Goal: Communication & Community: Answer question/provide support

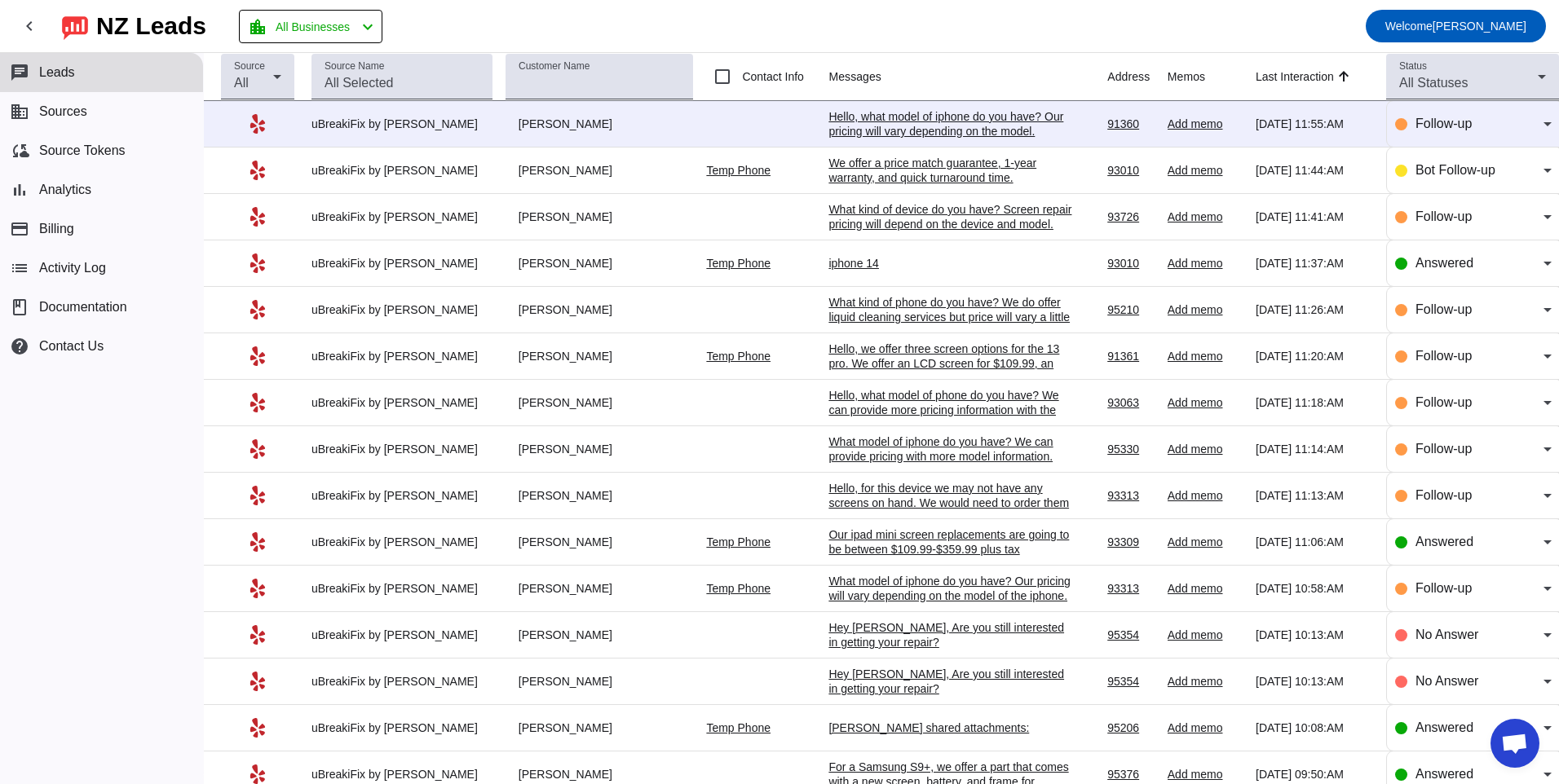
click at [927, 122] on div "Hello, what model of iphone do you have? Our pricing will vary depending on the…" at bounding box center [950, 124] width 245 height 29
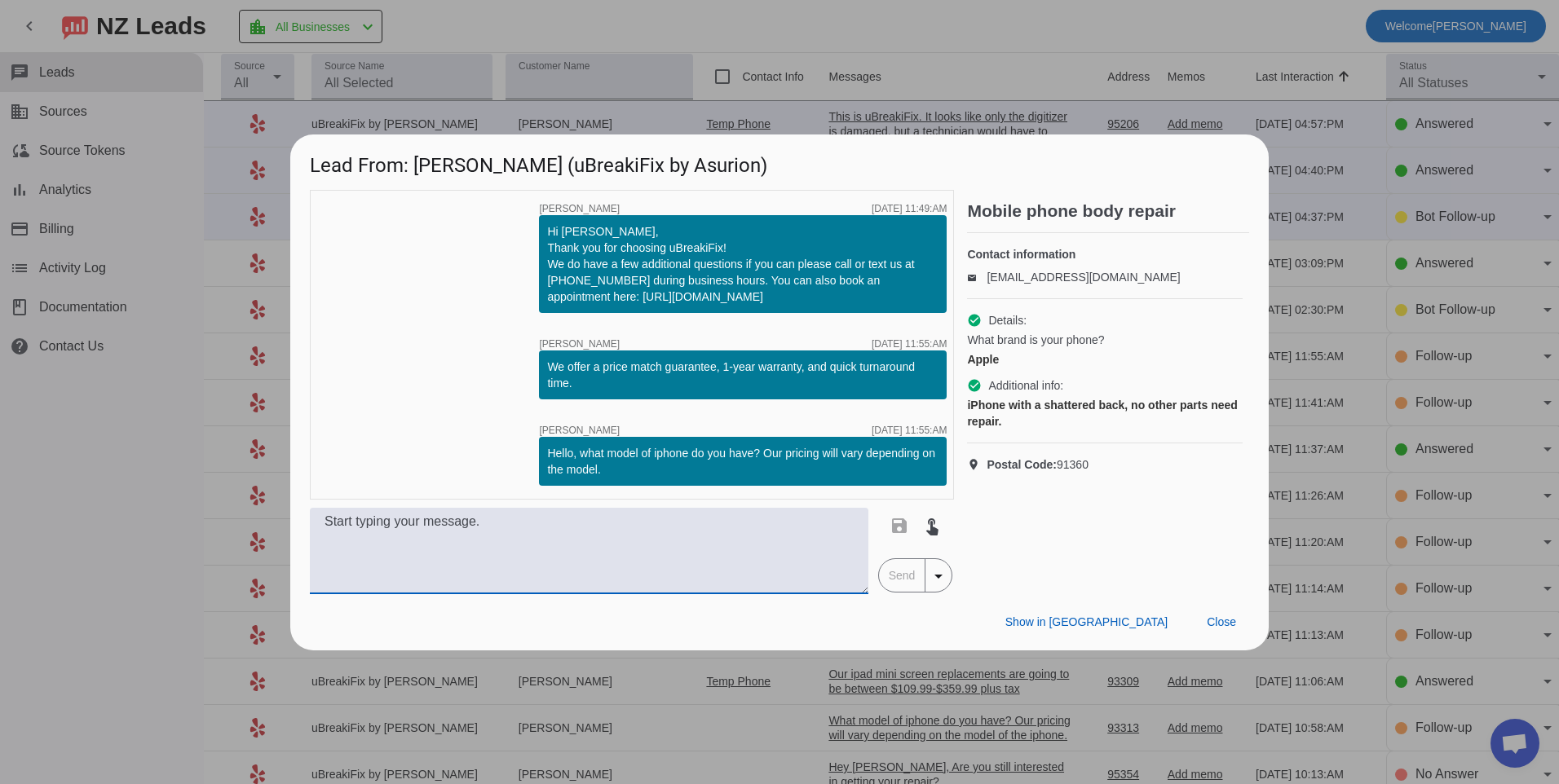
click at [735, 558] on textarea at bounding box center [589, 551] width 558 height 86
click at [1205, 639] on div "Show in Yelp Close" at bounding box center [780, 623] width 979 height 56
click at [1210, 620] on span "Close" at bounding box center [1221, 622] width 29 height 13
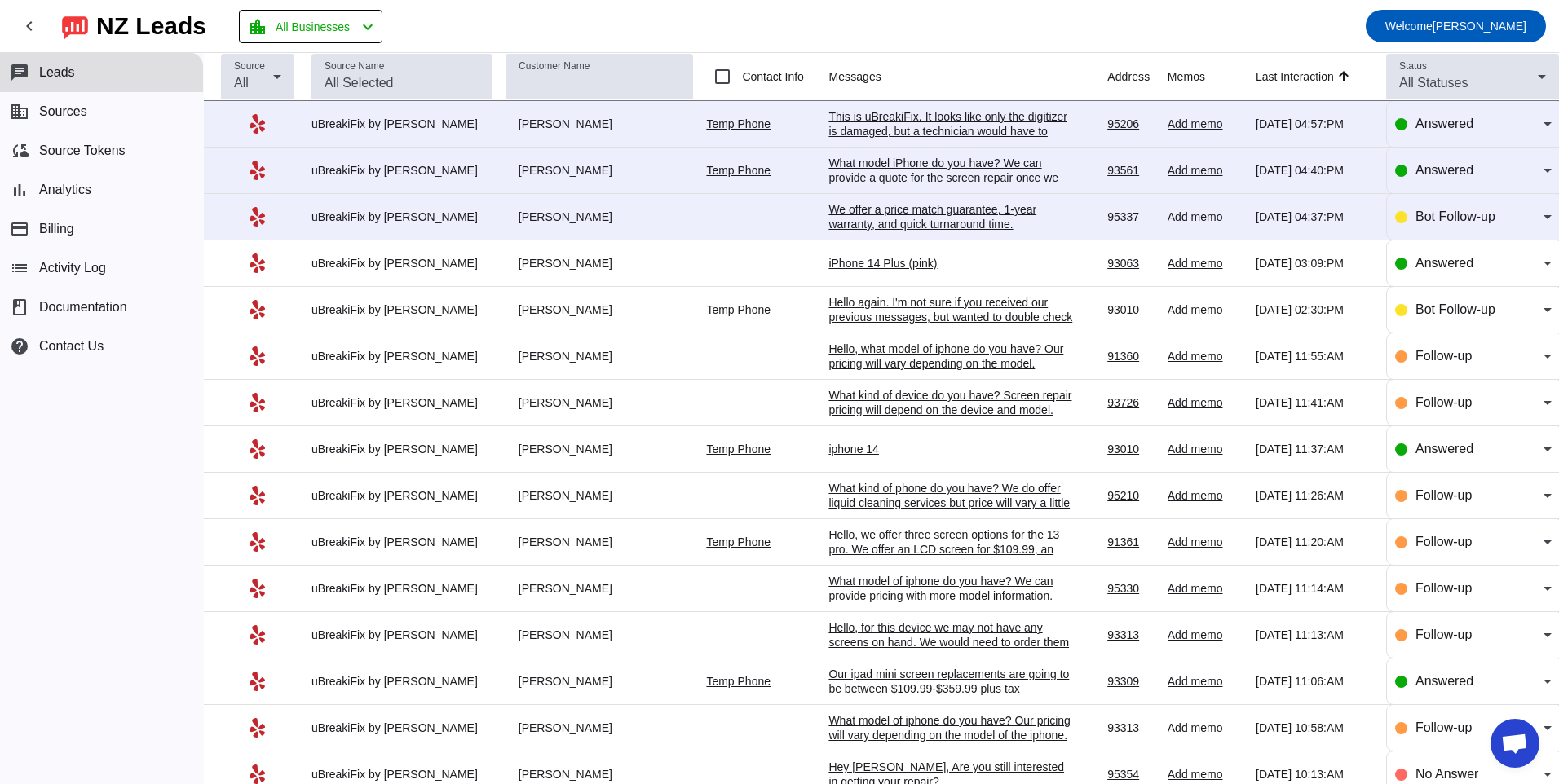
click at [898, 225] on div "We offer a price match guarantee, 1-year warranty, and quick turnaround time.​" at bounding box center [950, 216] width 245 height 29
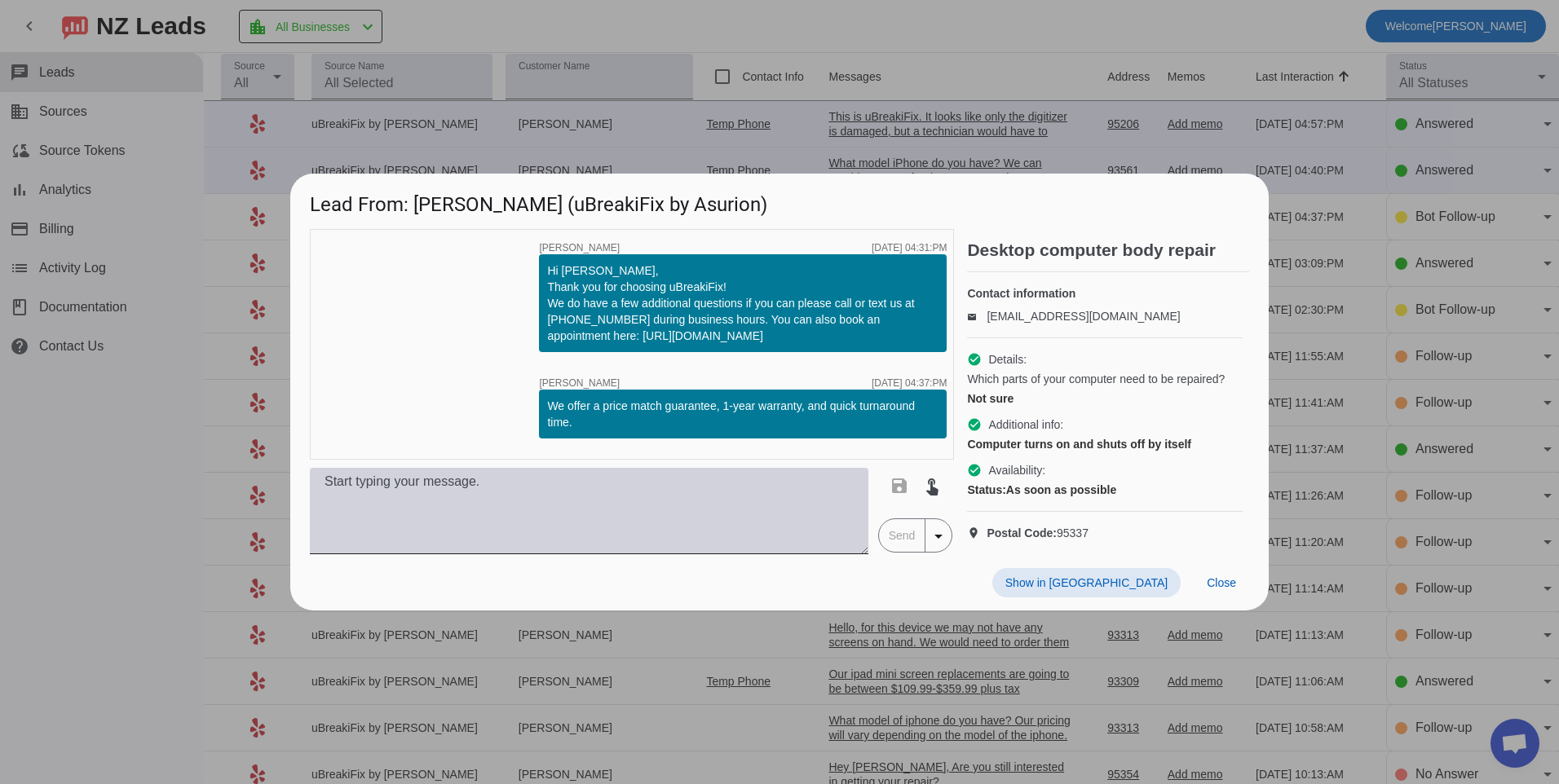
click at [652, 497] on textarea at bounding box center [589, 511] width 558 height 86
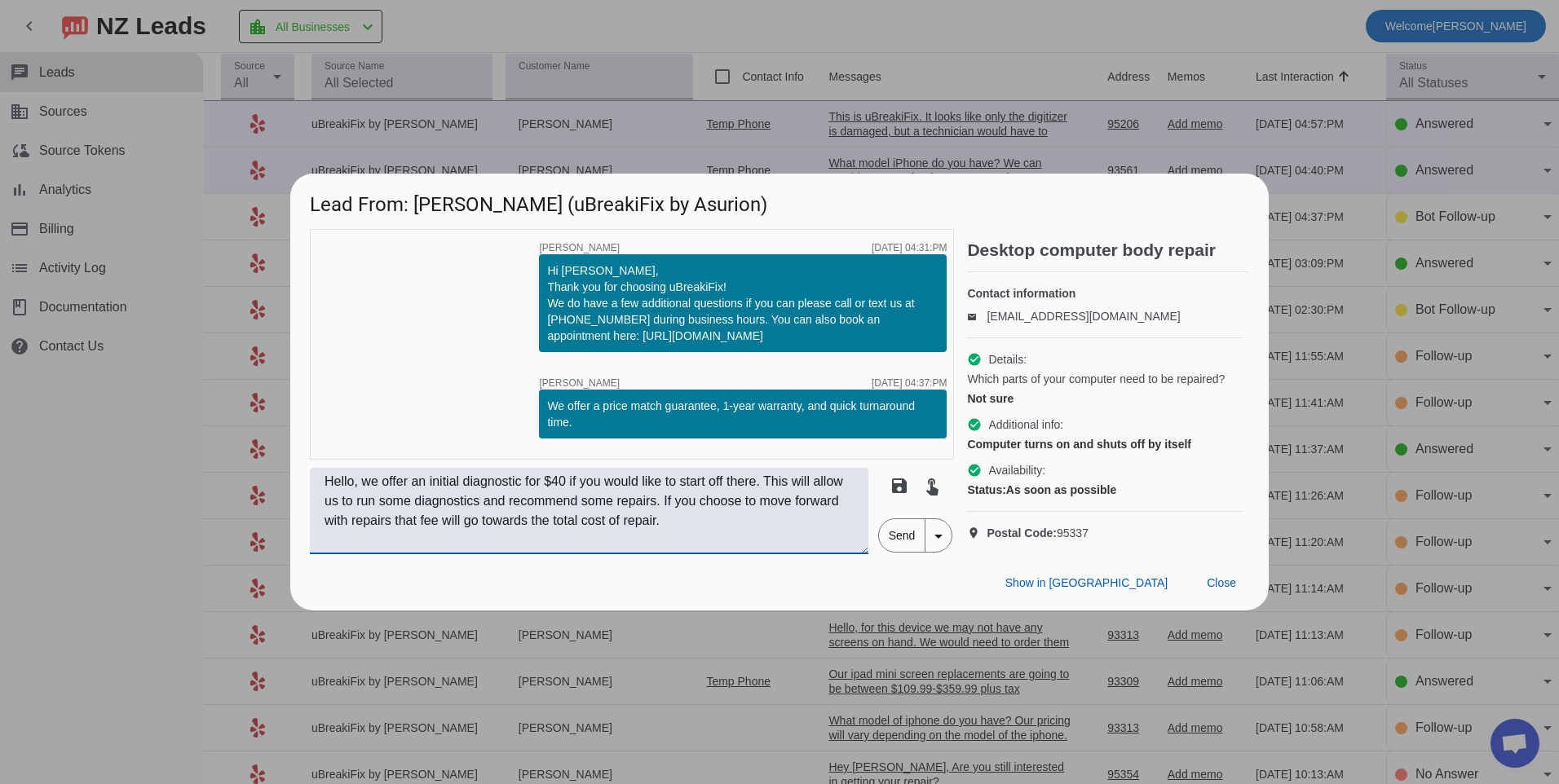
type textarea "Hello, we offer an initial diagnostic for $40 if you would like to start off th…"
click at [894, 552] on span "Send" at bounding box center [902, 536] width 47 height 33
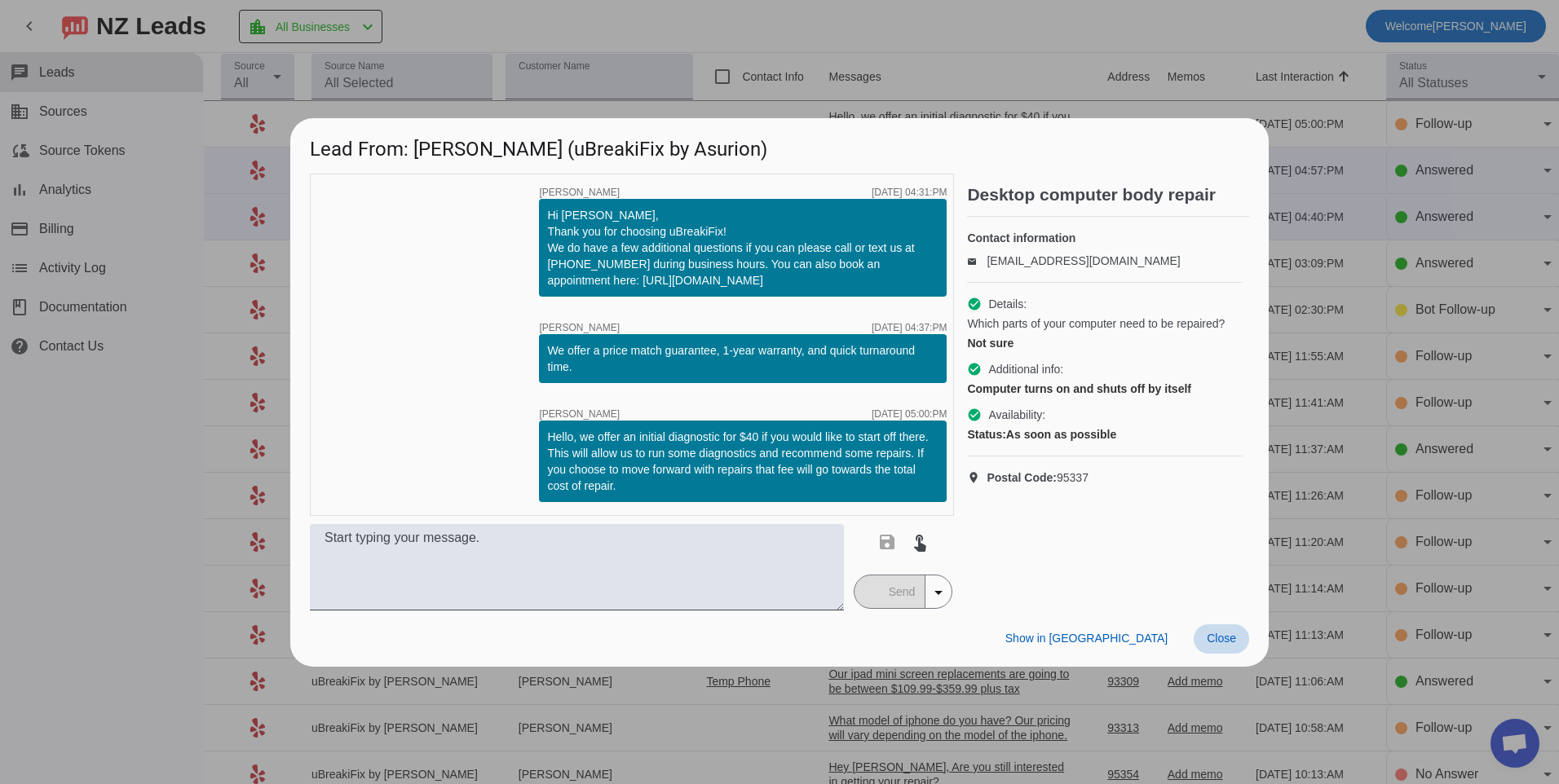
click at [1241, 632] on span at bounding box center [1221, 639] width 55 height 29
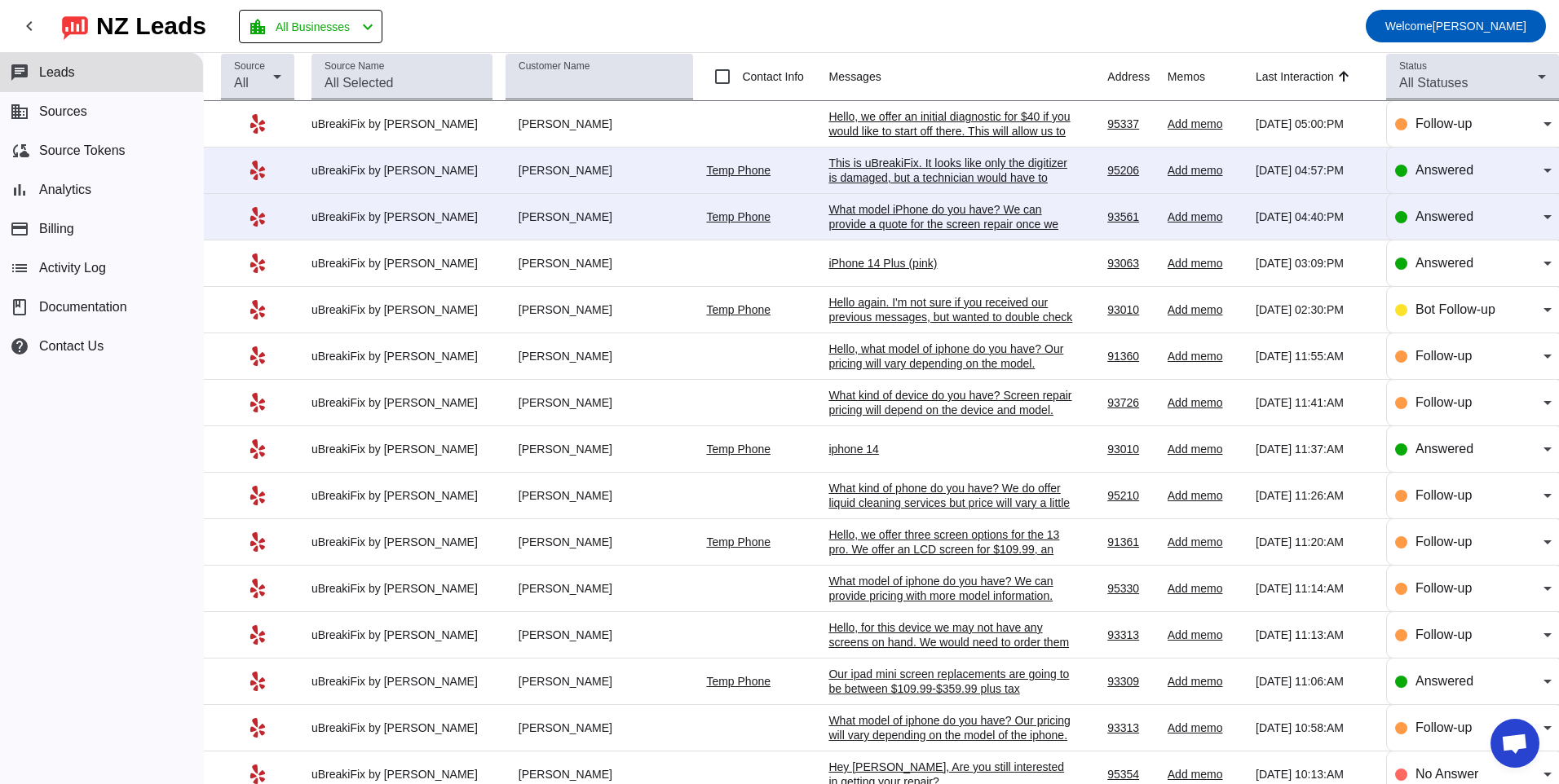
click at [939, 221] on div "What model iPhone do you have? We can provide a quote for the screen repair onc…" at bounding box center [950, 224] width 245 height 44
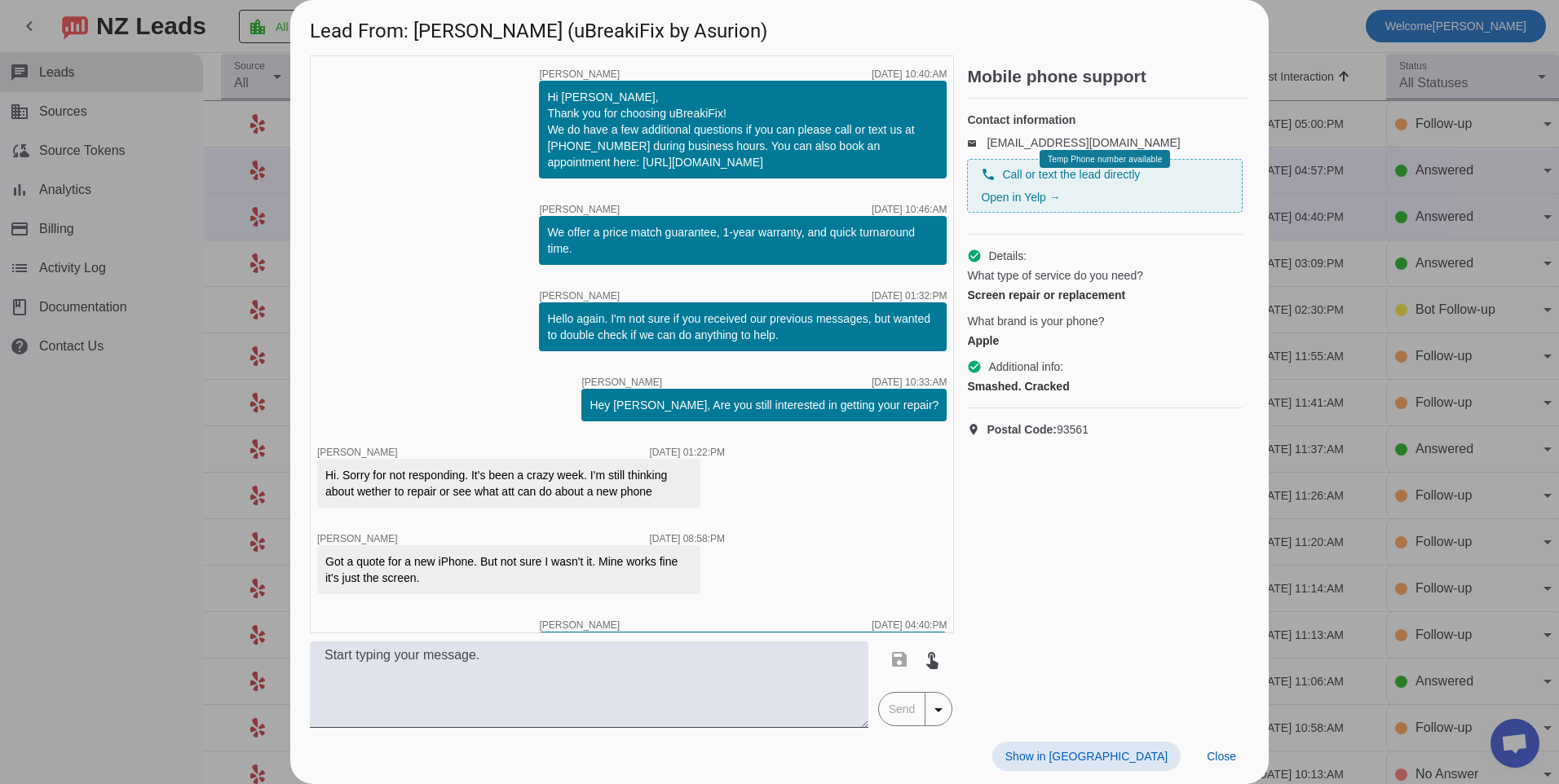
scroll to position [61, 0]
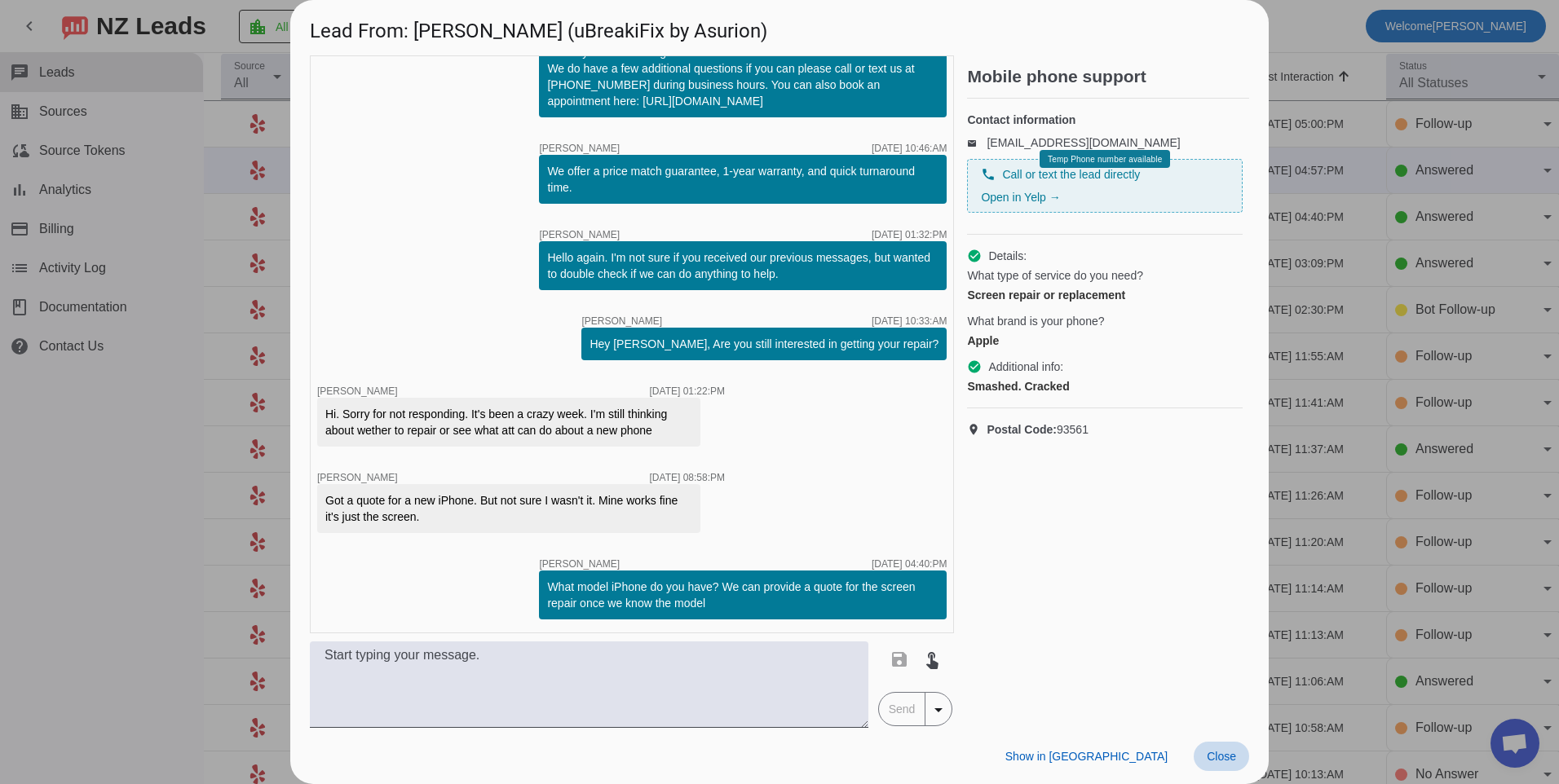
click at [1212, 754] on span "Close" at bounding box center [1221, 757] width 29 height 13
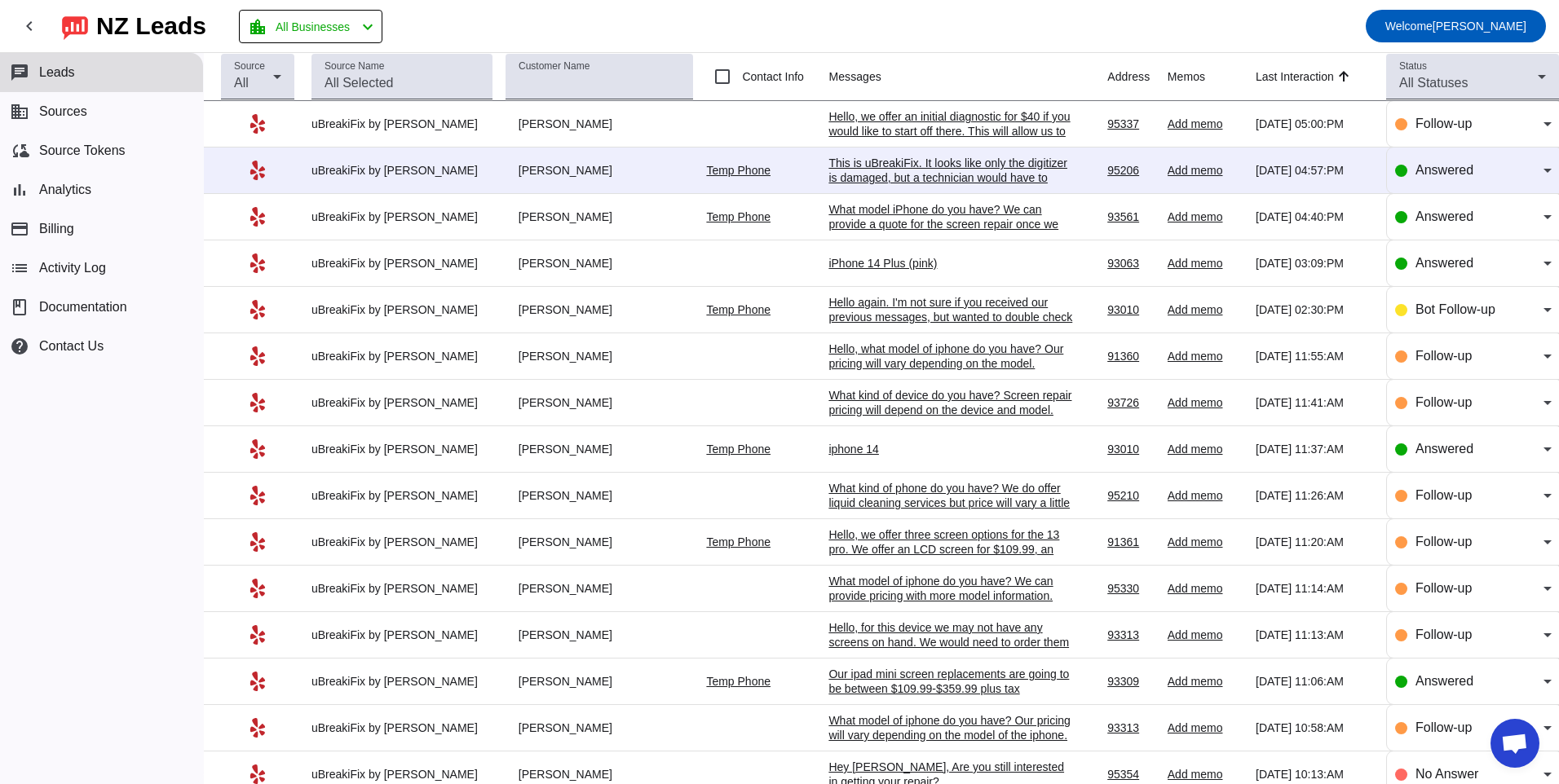
click at [922, 157] on div "This is uBreakiFix. It looks like only the digitizer is damaged, but a technici…" at bounding box center [950, 177] width 245 height 44
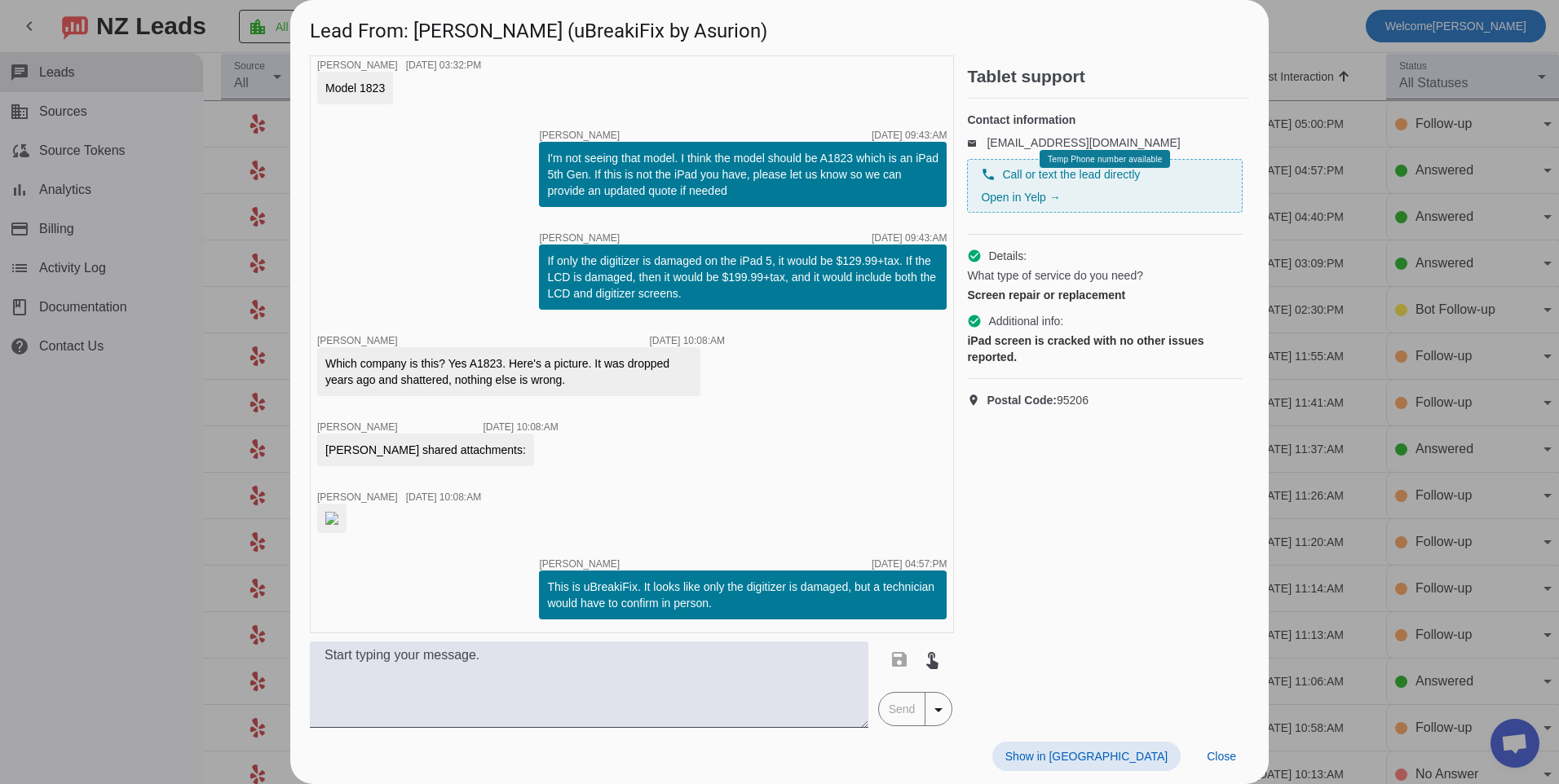
scroll to position [591, 0]
click at [1228, 750] on span "Close" at bounding box center [1221, 757] width 29 height 13
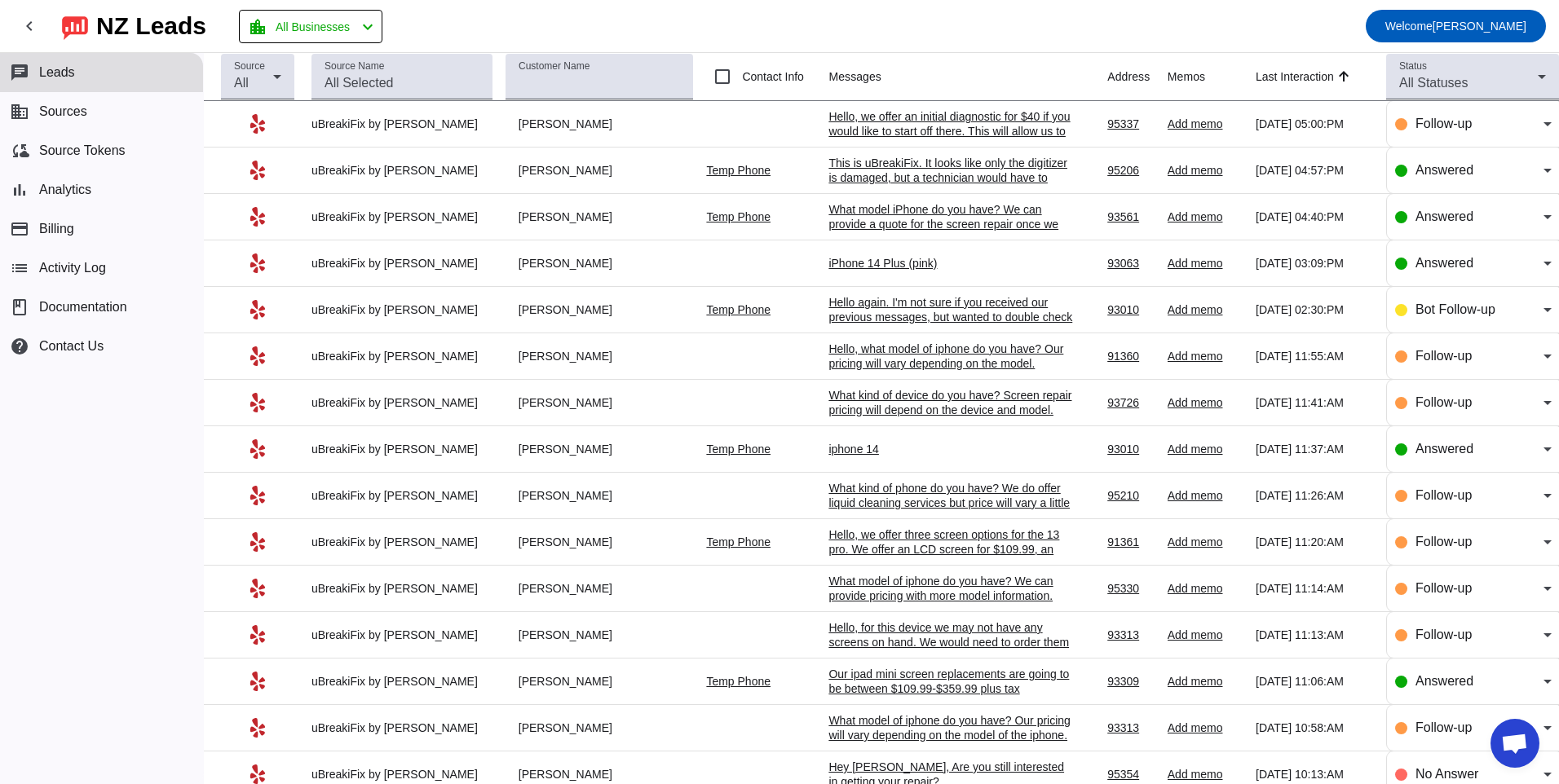
click at [928, 255] on td "iPhone 14 Plus (pink) [DATE] 03:09:PM" at bounding box center [968, 264] width 279 height 47
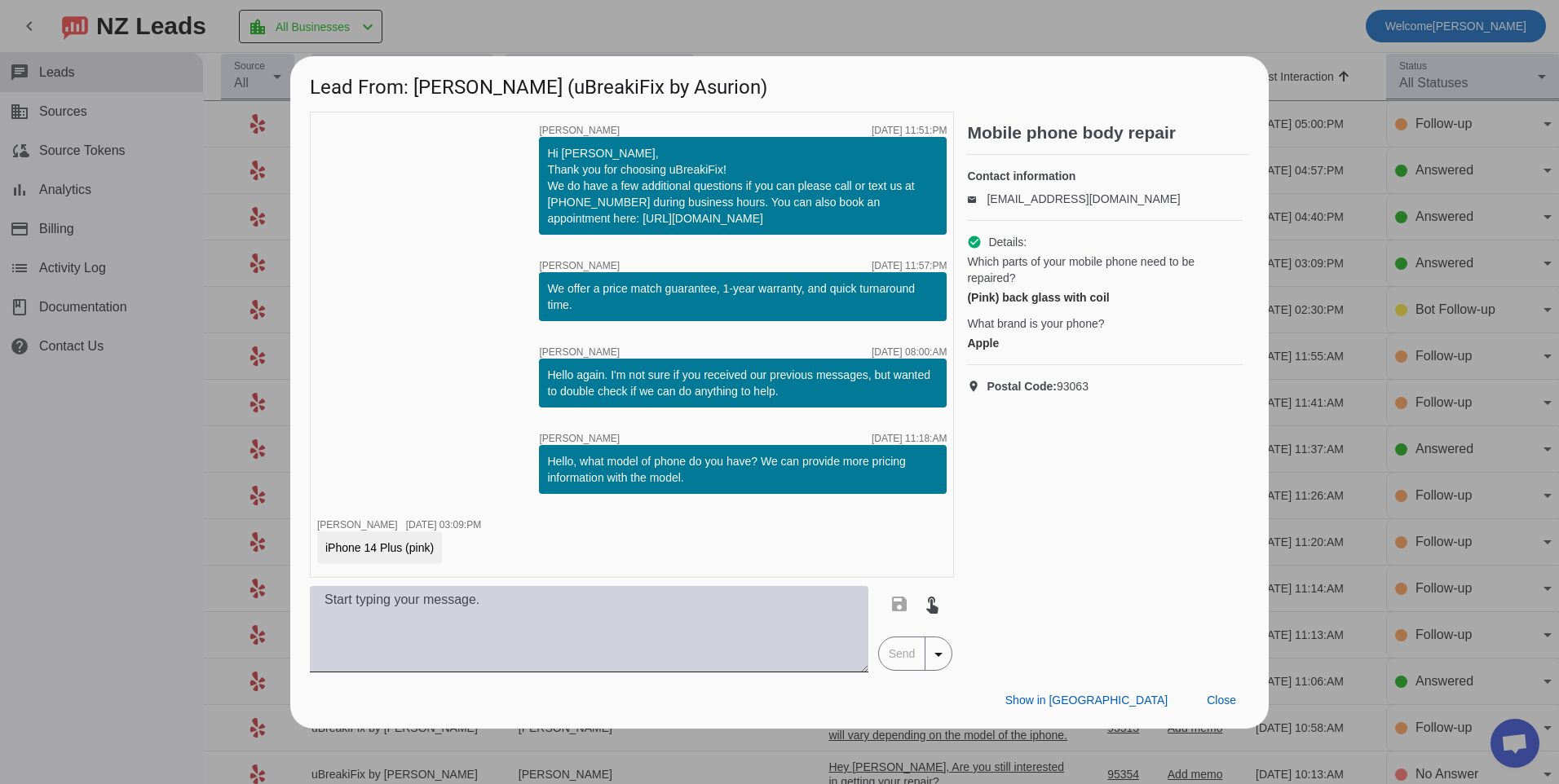
click at [633, 639] on textarea at bounding box center [589, 629] width 558 height 86
click at [700, 632] on textarea at bounding box center [589, 629] width 558 height 86
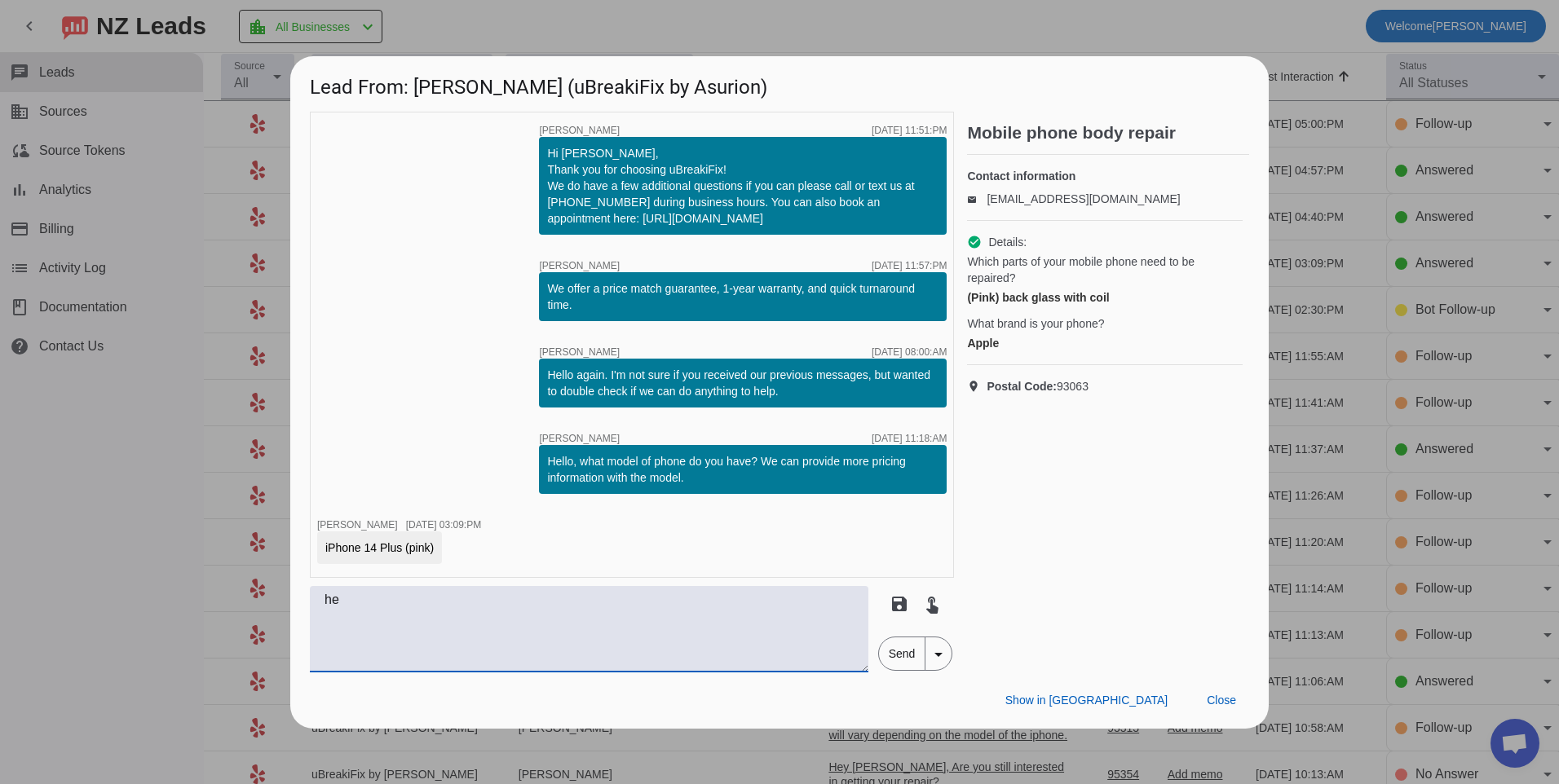
type textarea "h"
type textarea "Hello, we can order that part for you in that color. That would be $139.99 plus…"
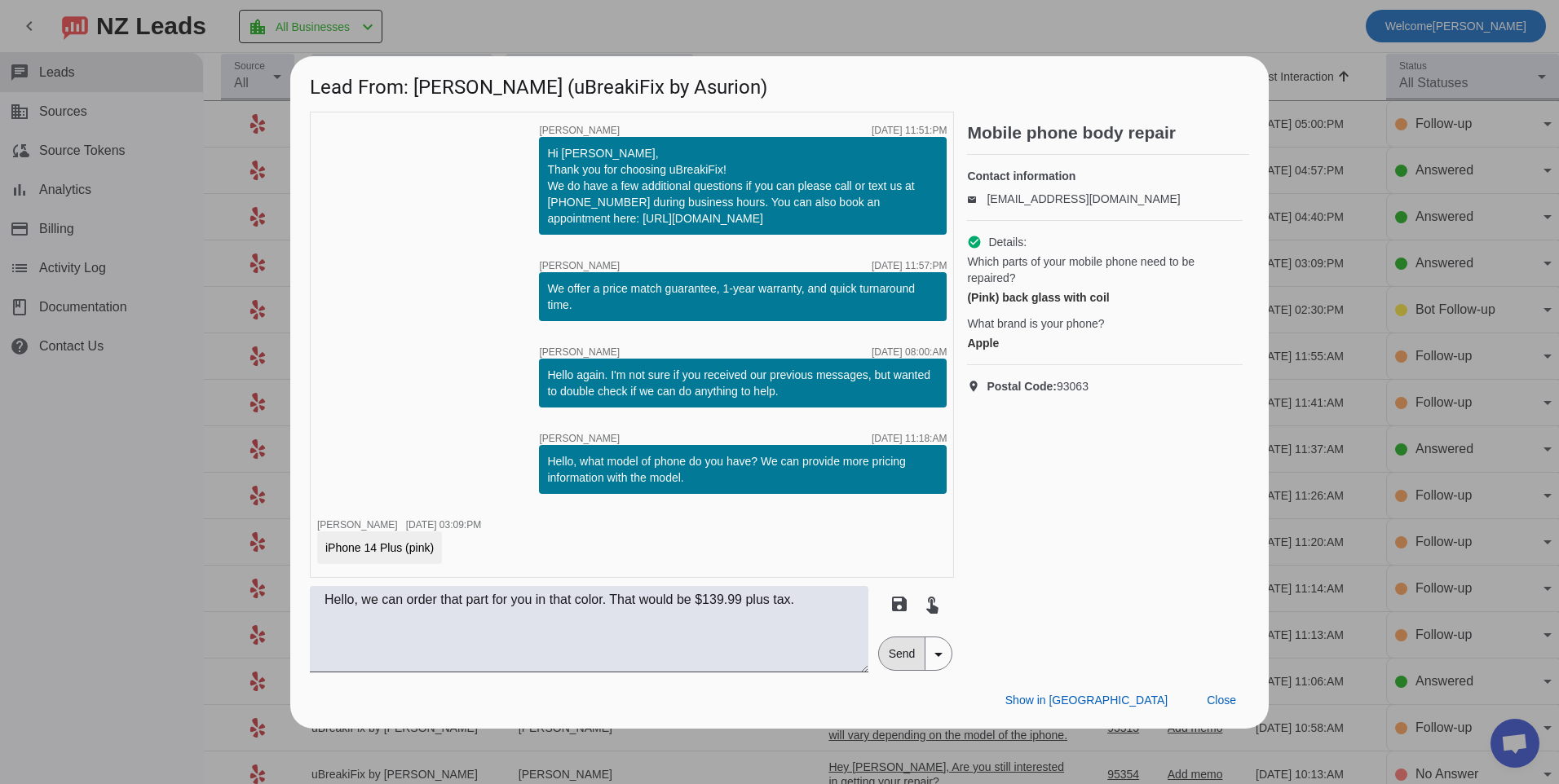
click at [898, 660] on span "Send" at bounding box center [902, 654] width 47 height 33
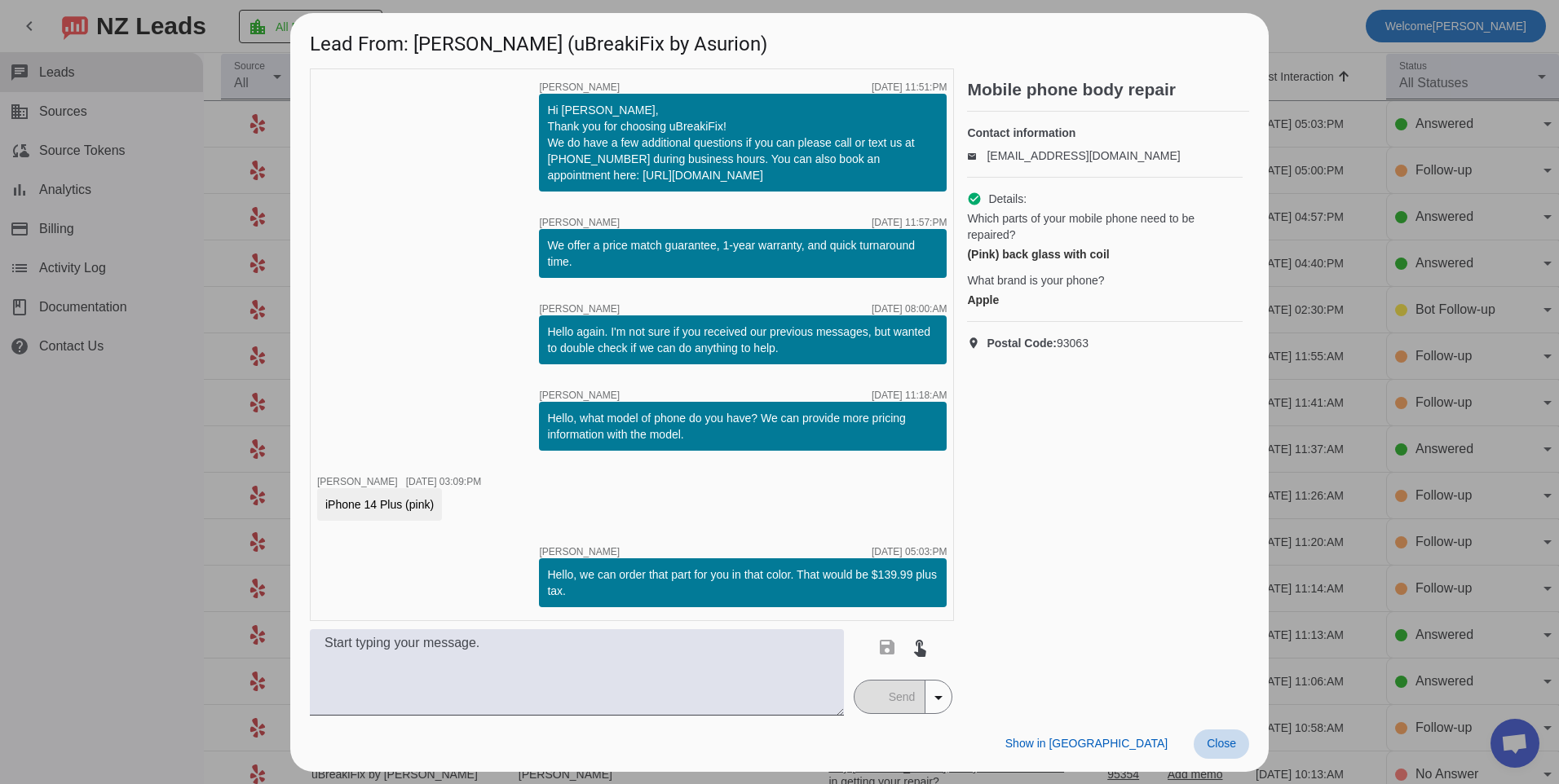
click at [1210, 748] on span "Close" at bounding box center [1221, 744] width 29 height 13
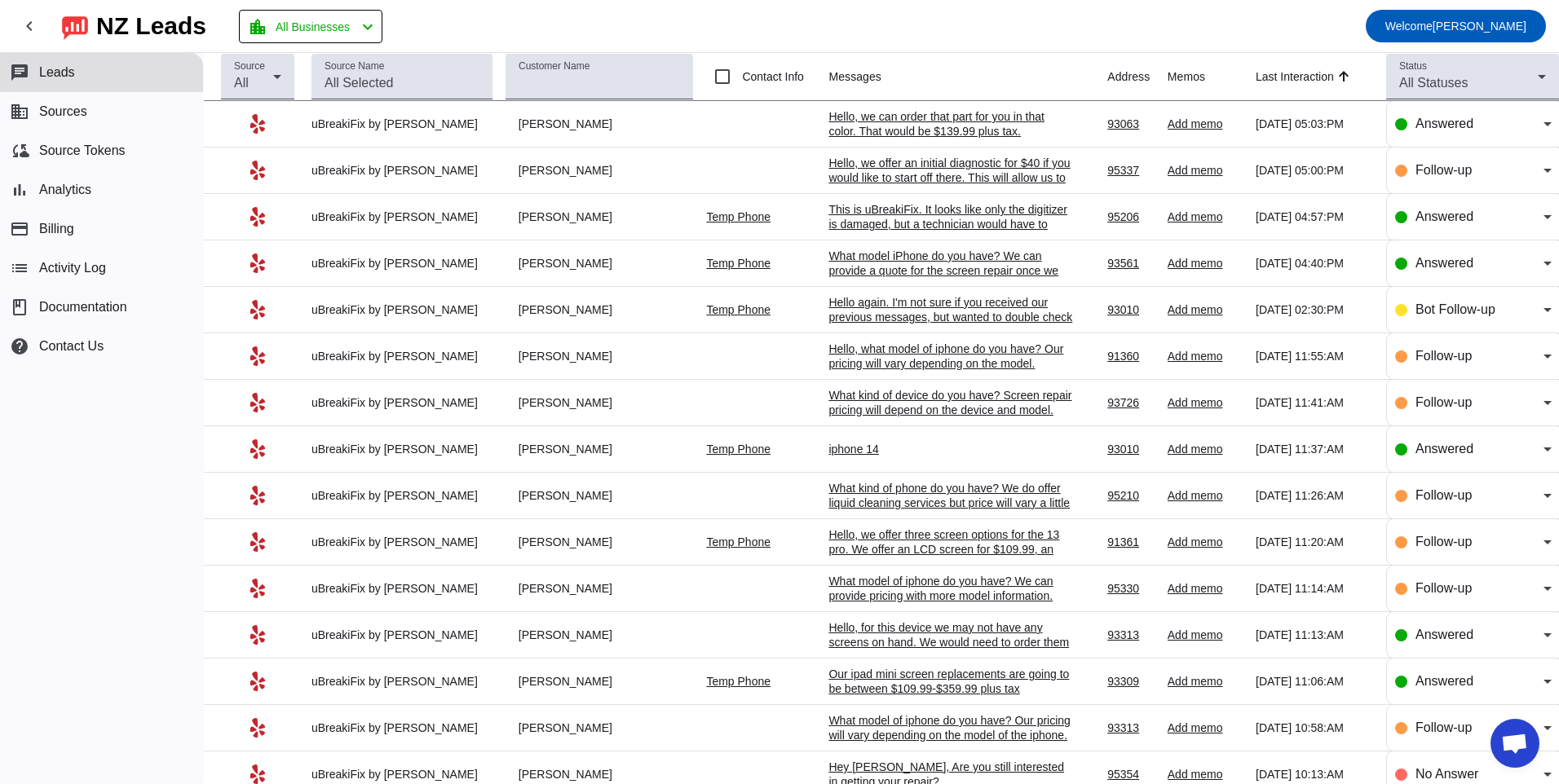
click at [857, 454] on div "iphone 14" at bounding box center [950, 450] width 245 height 15
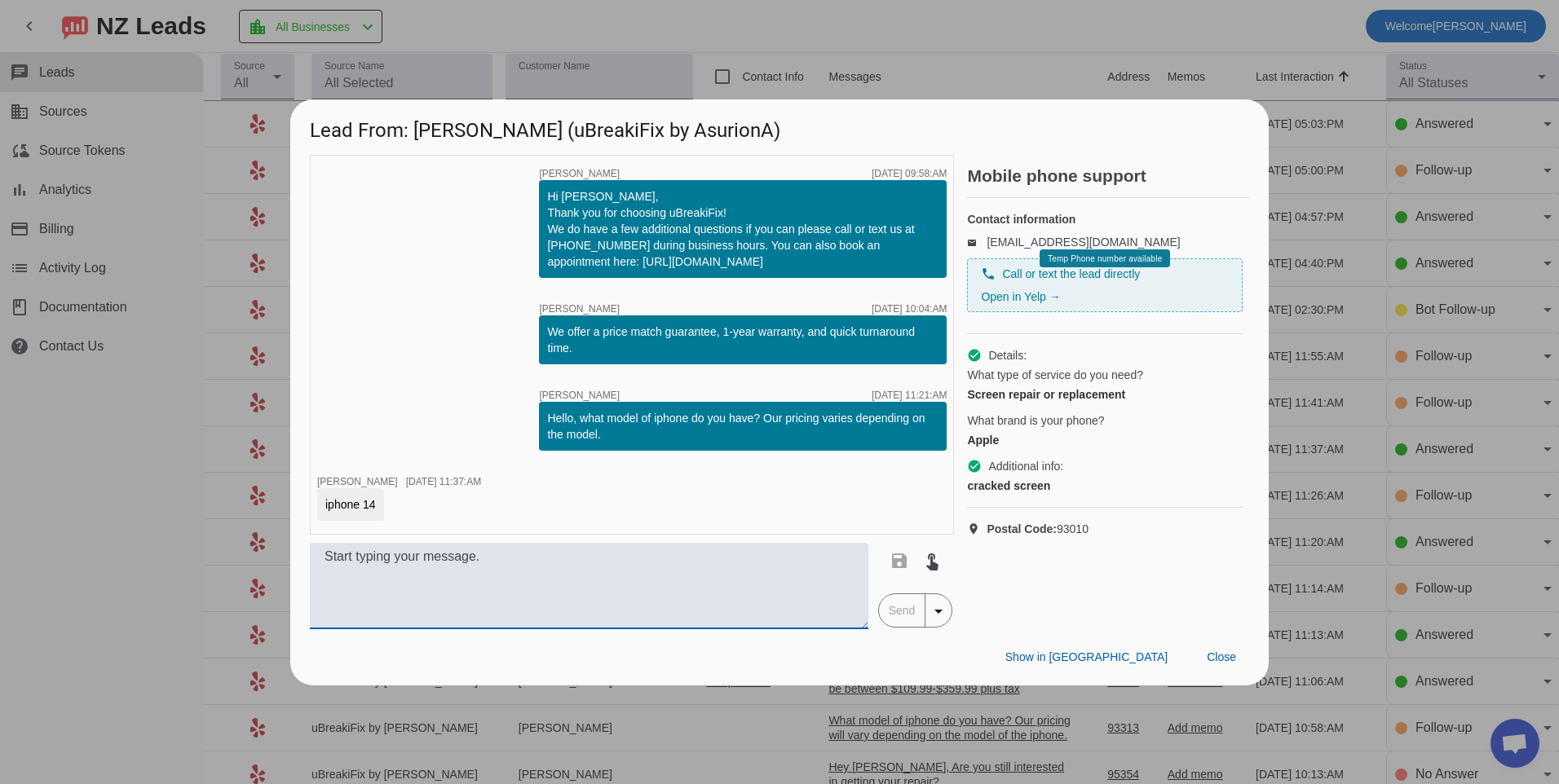
click at [835, 592] on textarea at bounding box center [589, 586] width 558 height 86
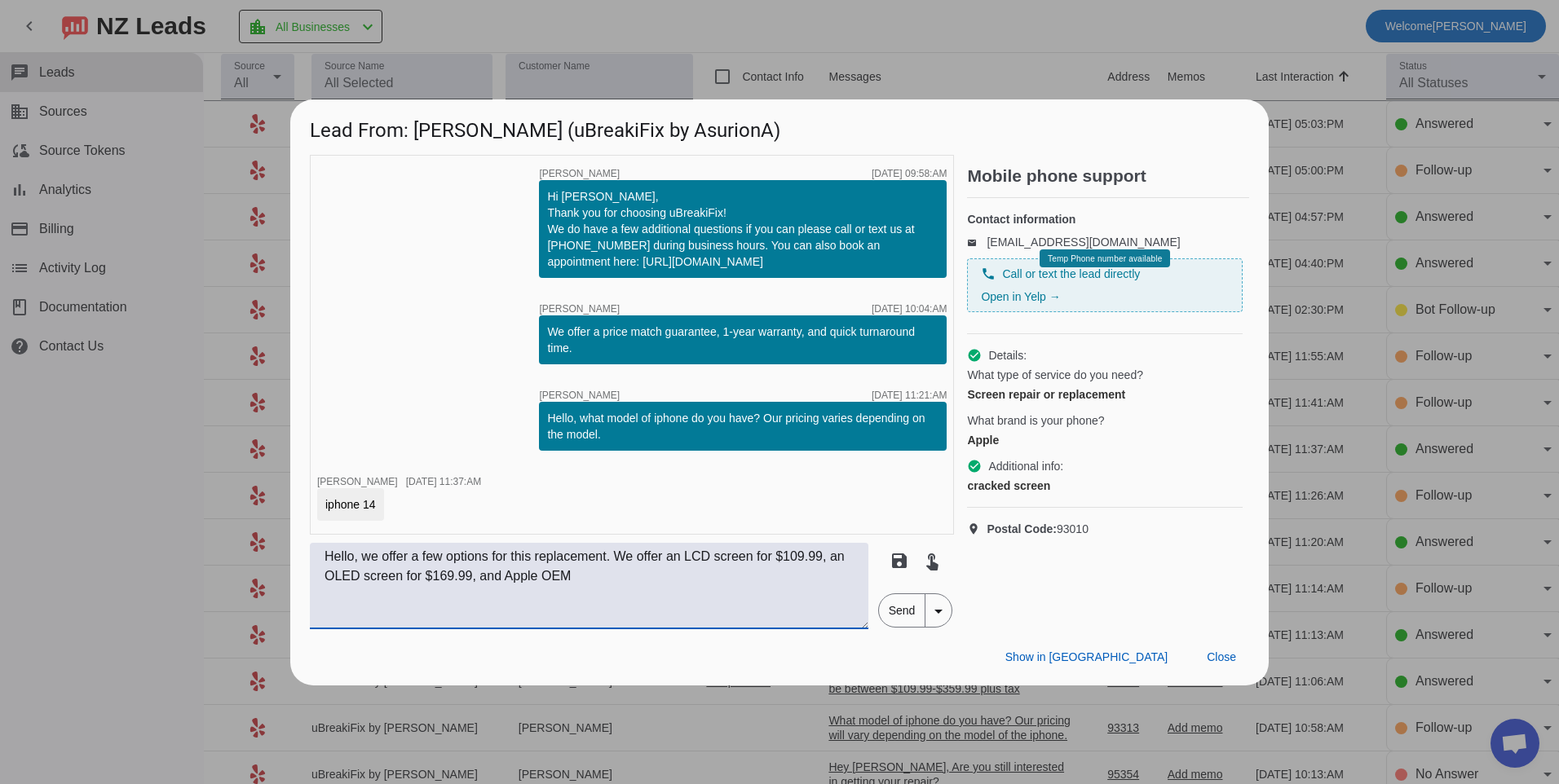
click at [506, 572] on textarea "Hello, we offer a few options for this replacement. We offer an LCD screen for …" at bounding box center [589, 586] width 558 height 86
click at [651, 583] on textarea "Hello, we offer a few options for this replacement. We offer an LCD screen for …" at bounding box center [589, 586] width 558 height 86
type textarea "Hello, we offer a few options for this replacement. We offer an LCD screen for …"
click at [890, 616] on span "Send" at bounding box center [902, 611] width 47 height 33
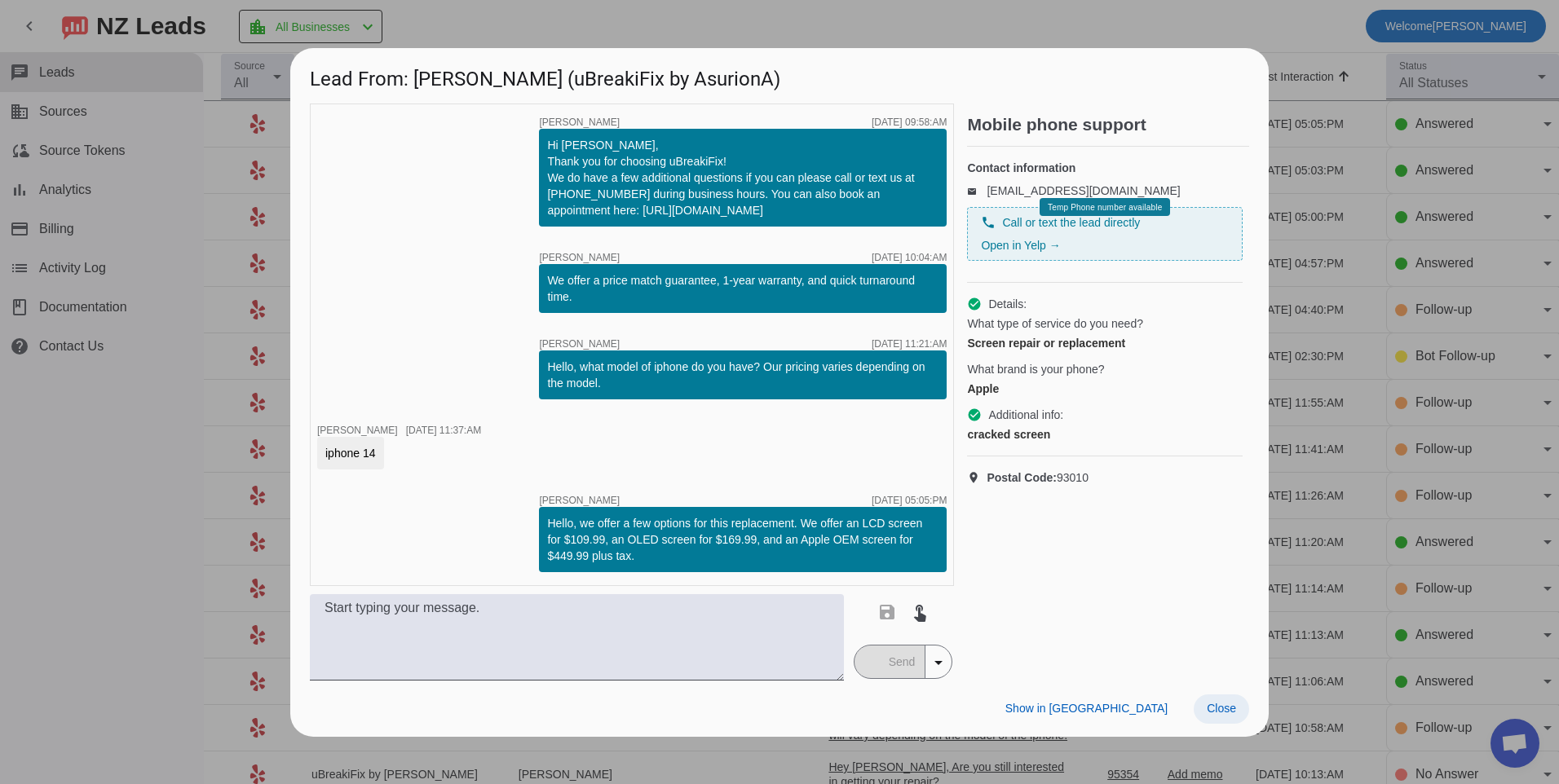
click at [1231, 710] on span "Close" at bounding box center [1221, 709] width 29 height 13
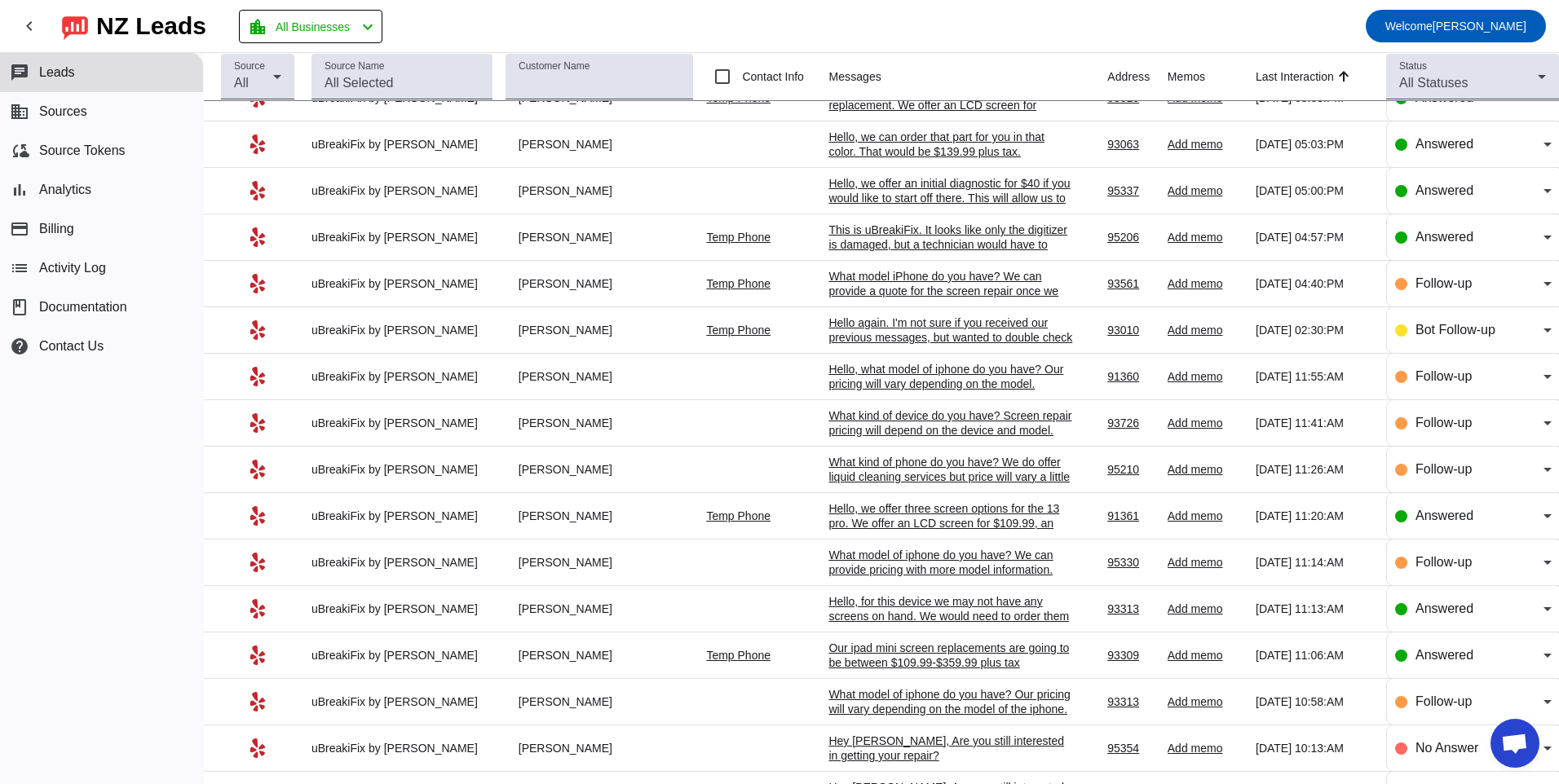
scroll to position [0, 0]
